Goal: Transaction & Acquisition: Obtain resource

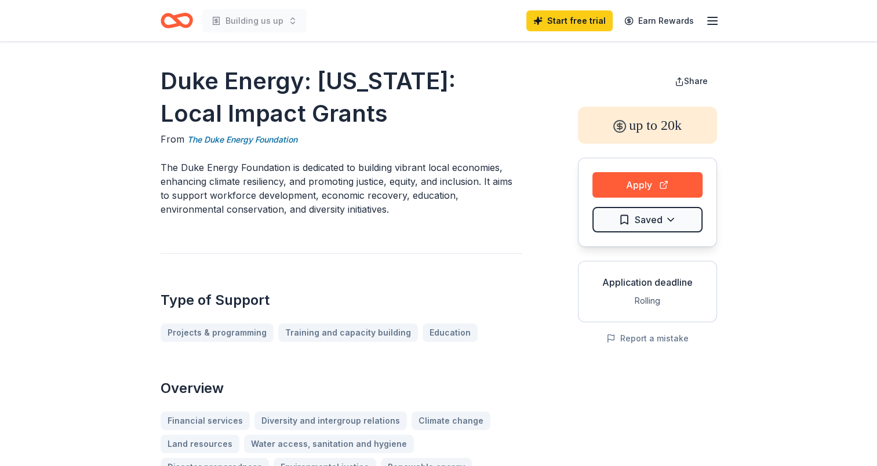
click at [631, 190] on button "Apply" at bounding box center [648, 185] width 110 height 26
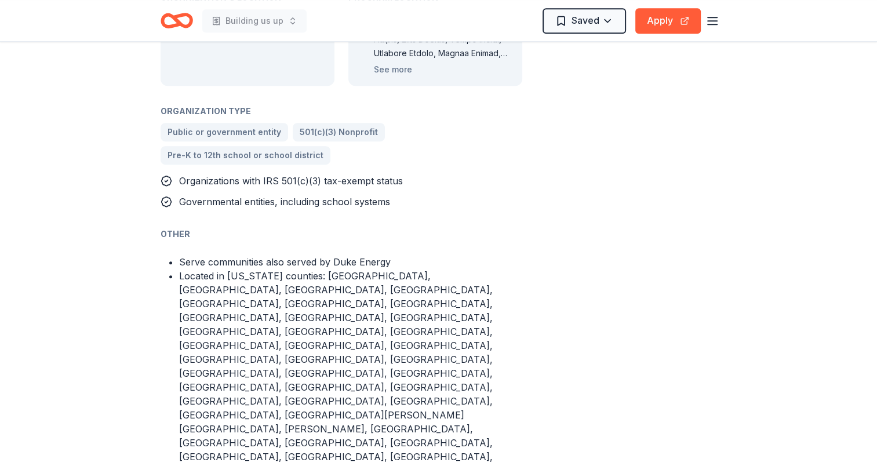
scroll to position [772, 0]
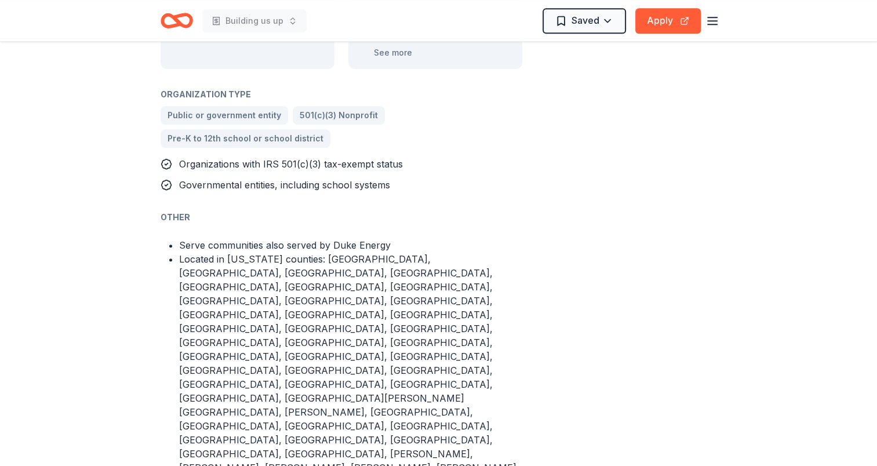
drag, startPoint x: 885, startPoint y: 234, endPoint x: 655, endPoint y: 291, distance: 237.5
click at [655, 291] on div "Share up to 20k Apply Saved Application deadline Rolling Report a mistake" at bounding box center [647, 233] width 139 height 1881
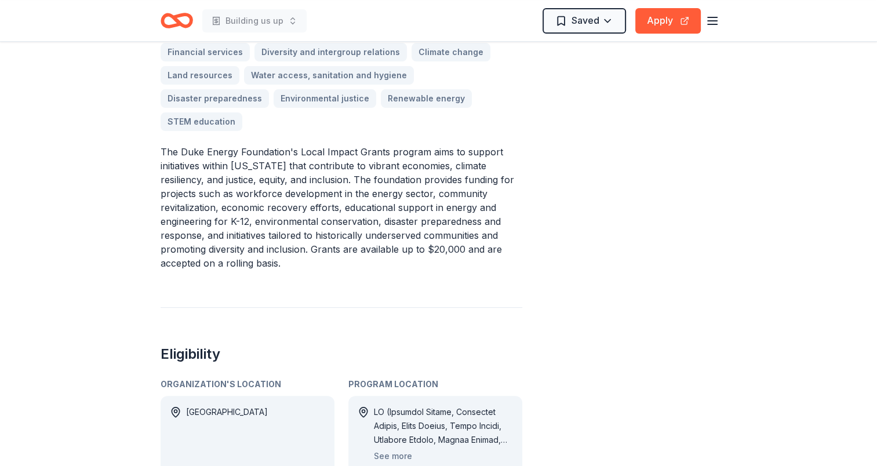
scroll to position [371, 0]
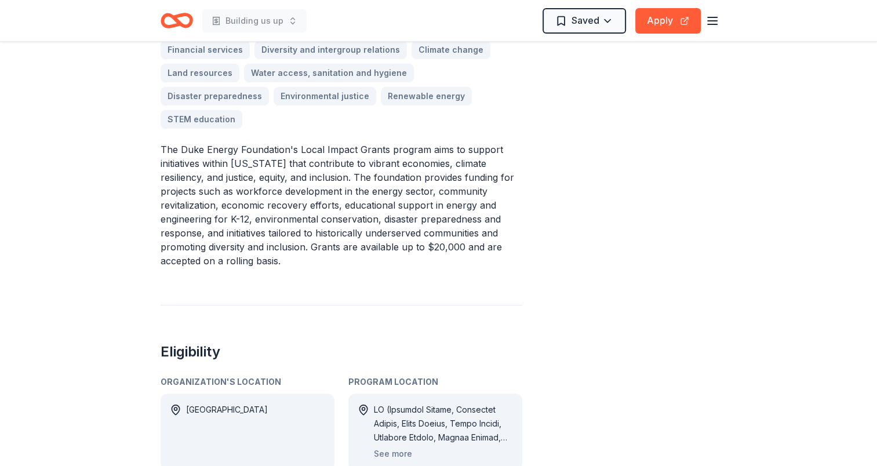
click at [715, 21] on line "button" at bounding box center [712, 21] width 9 height 0
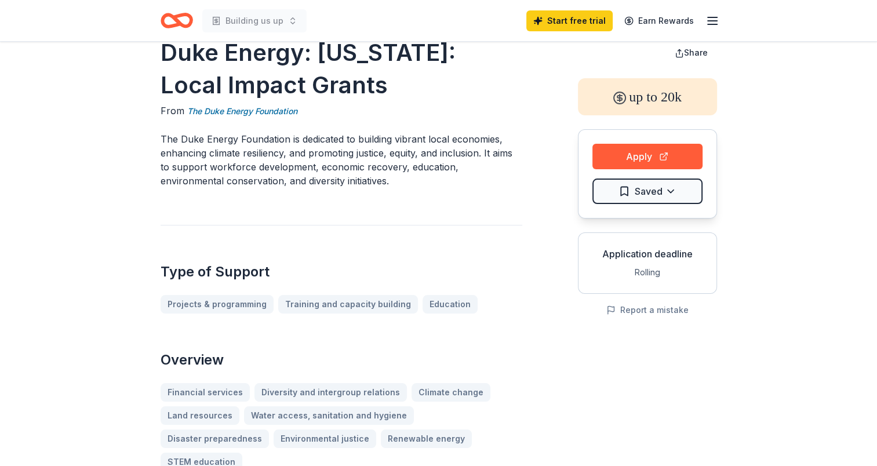
scroll to position [0, 0]
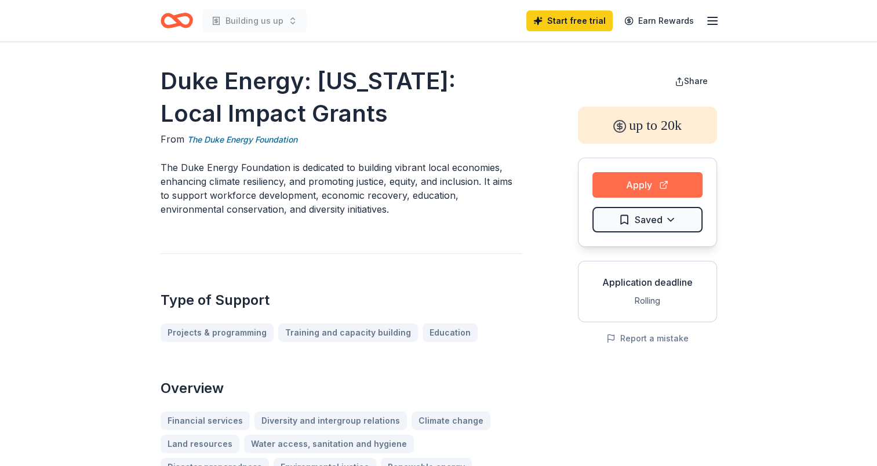
drag, startPoint x: 633, startPoint y: 183, endPoint x: 619, endPoint y: 186, distance: 13.5
click at [619, 186] on button "Apply" at bounding box center [648, 185] width 110 height 26
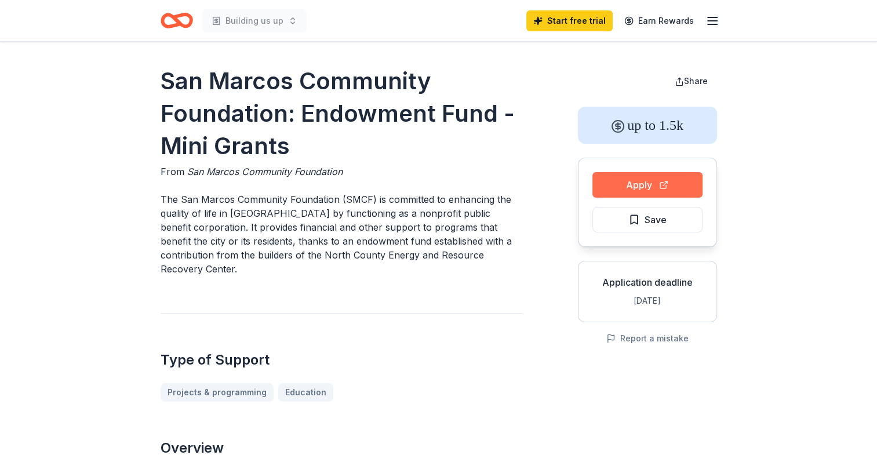
click at [640, 184] on button "Apply" at bounding box center [648, 185] width 110 height 26
